Goal: Transaction & Acquisition: Subscribe to service/newsletter

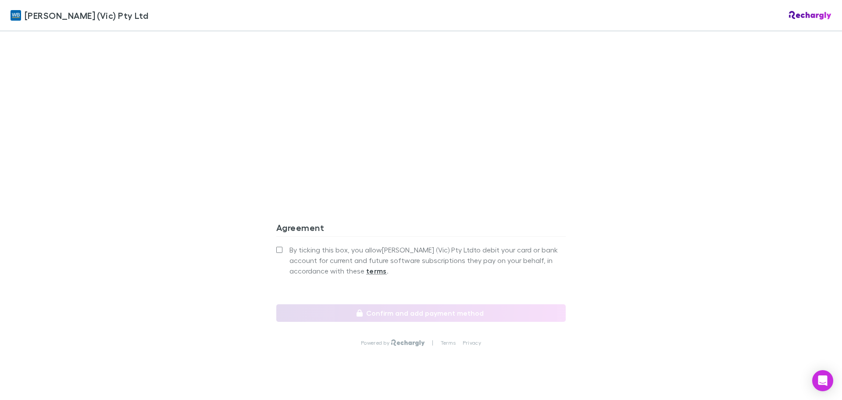
scroll to position [738, 0]
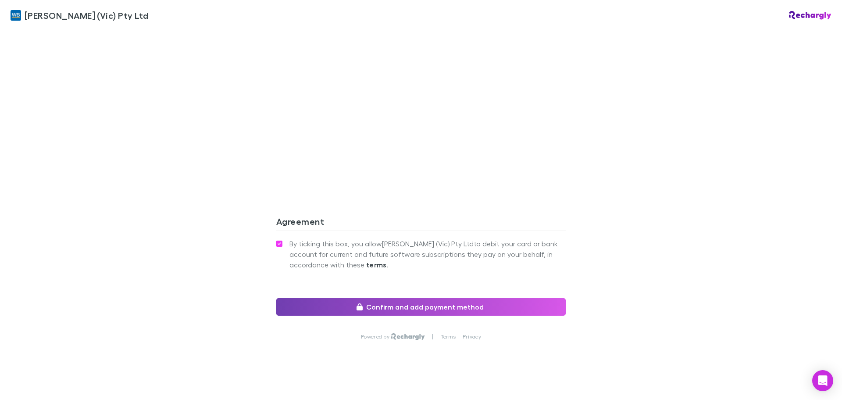
click at [379, 298] on button "Confirm and add payment method" at bounding box center [420, 307] width 289 height 18
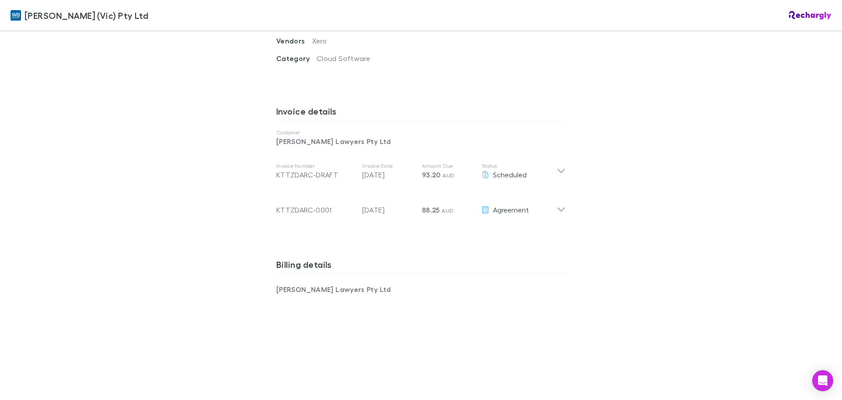
scroll to position [387, 0]
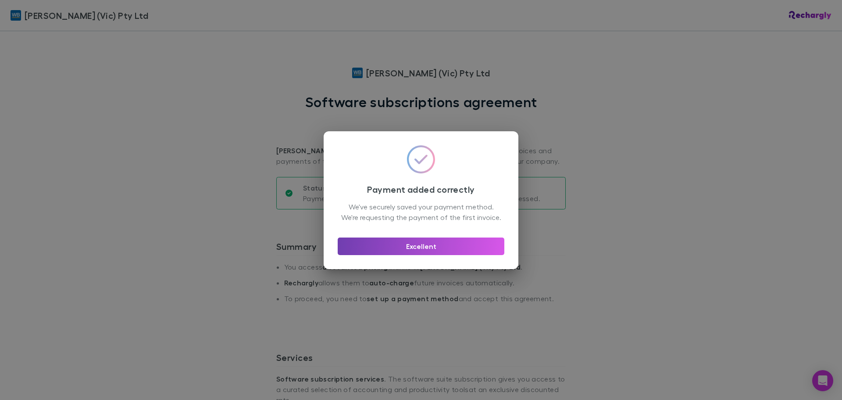
click at [426, 252] on button "Excellent" at bounding box center [421, 246] width 167 height 18
